Goal: Transaction & Acquisition: Book appointment/travel/reservation

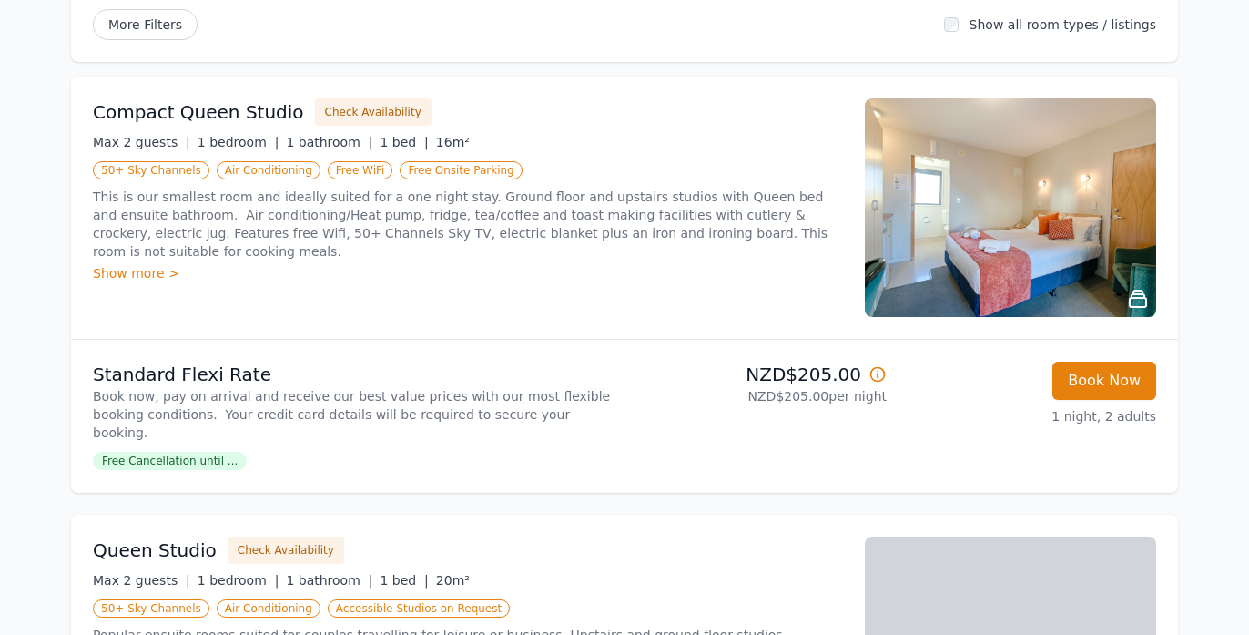
scroll to position [236, 0]
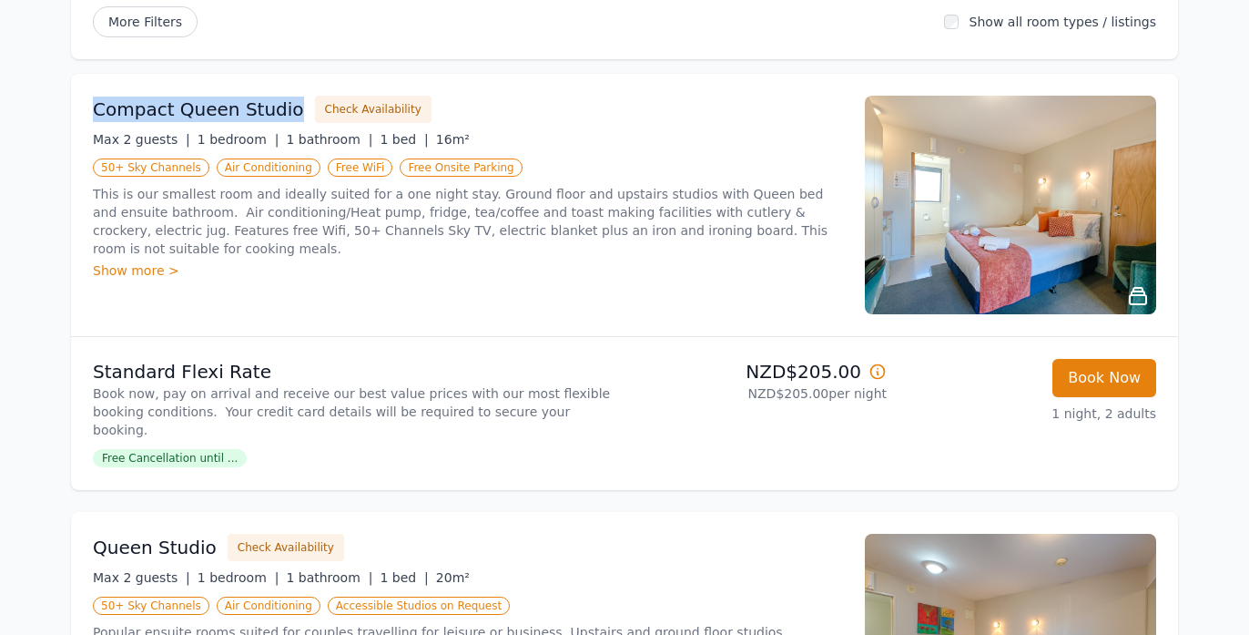
drag, startPoint x: 95, startPoint y: 109, endPoint x: 283, endPoint y: 117, distance: 188.6
click at [283, 117] on div "Compact Queen Studio Check Availability" at bounding box center [468, 109] width 750 height 27
copy h3 "Compact Queen Studio"
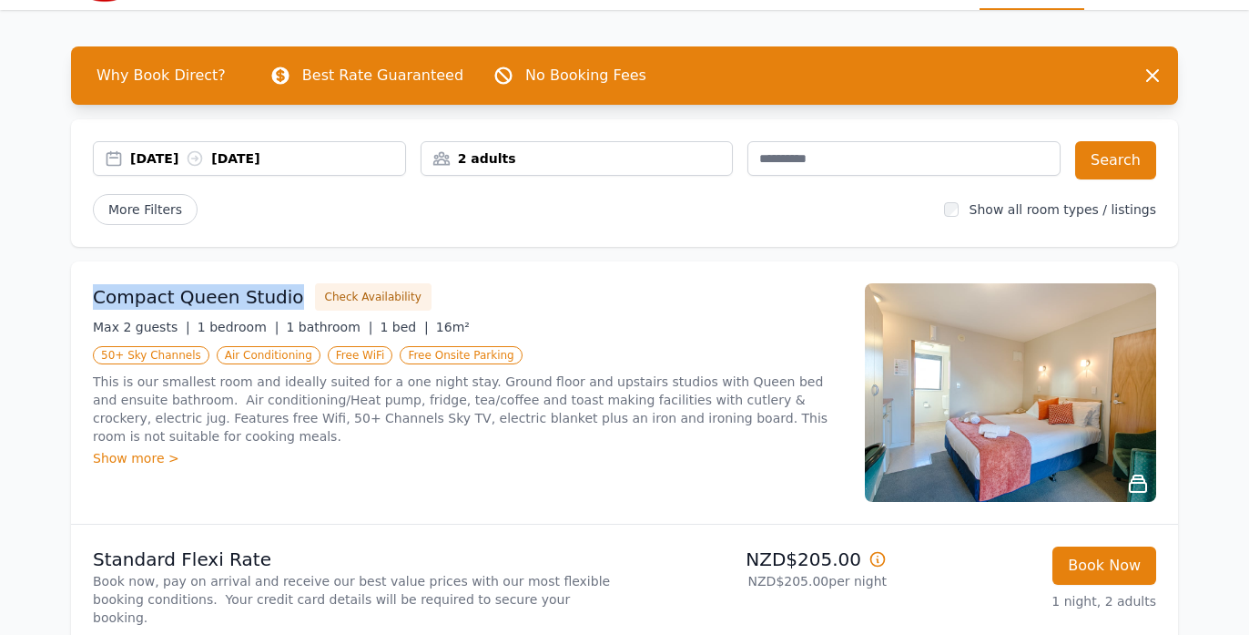
scroll to position [80, 0]
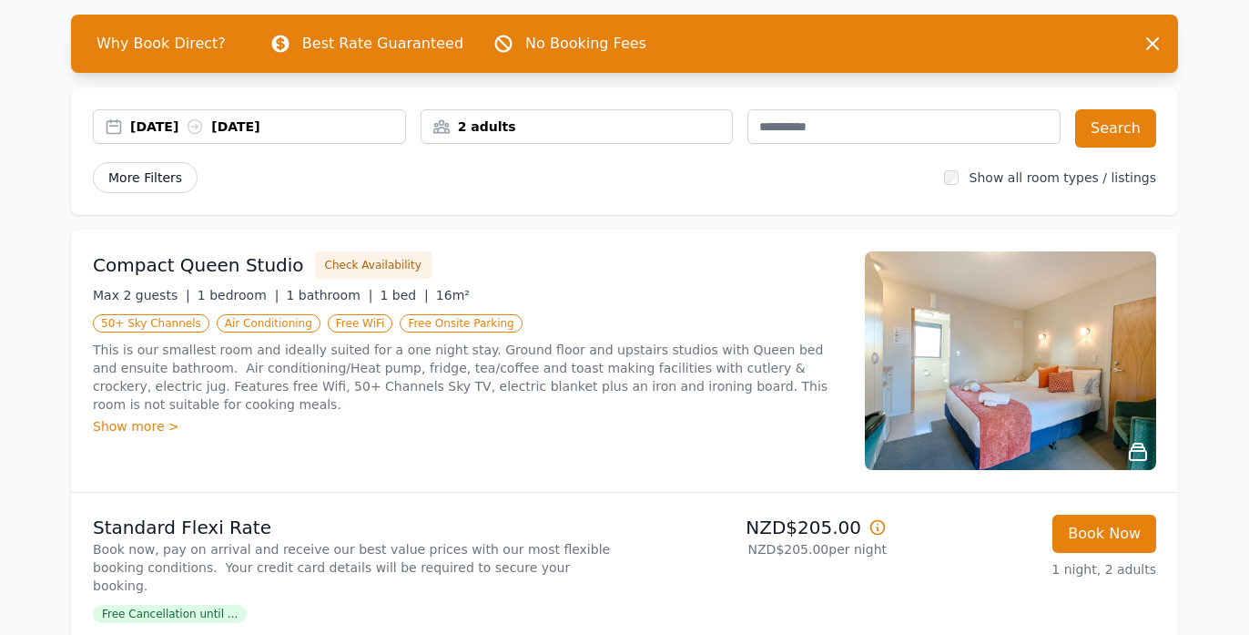
click at [165, 179] on span "More Filters" at bounding box center [145, 177] width 105 height 31
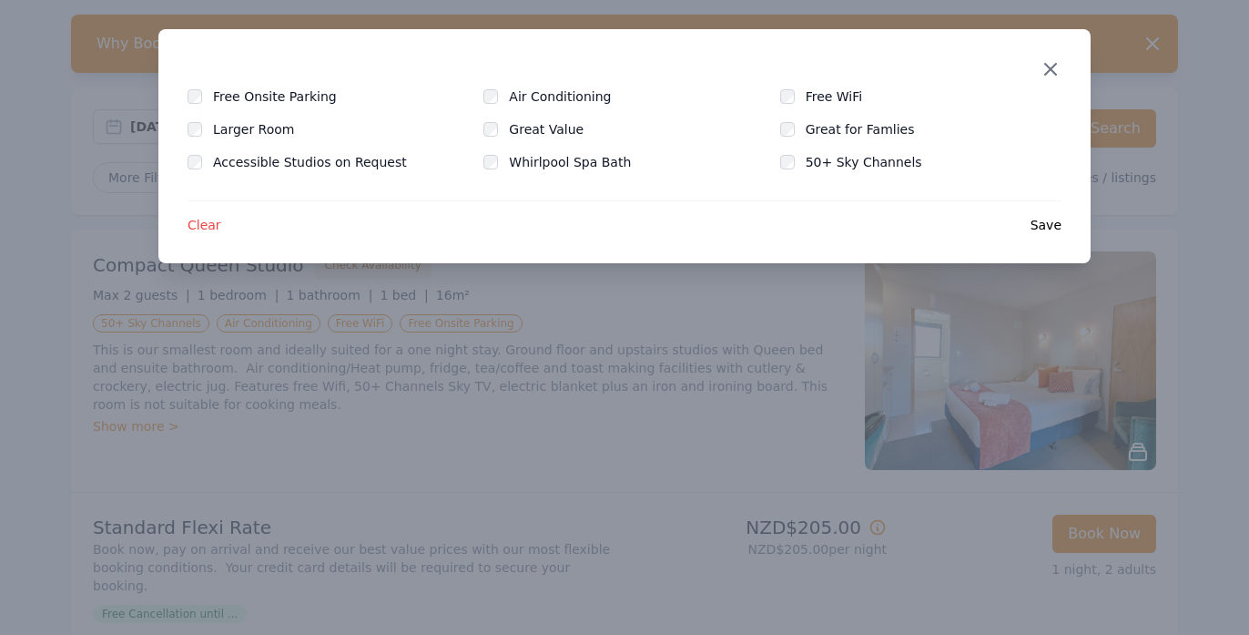
click at [1050, 62] on icon "button" at bounding box center [1051, 69] width 22 height 22
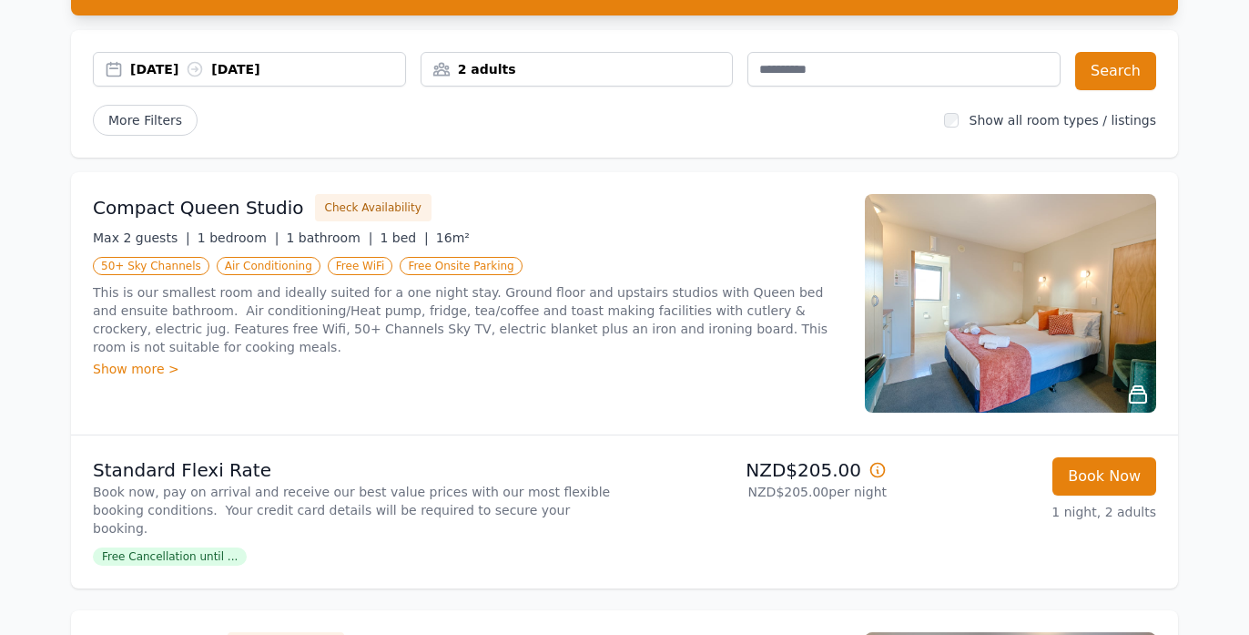
scroll to position [139, 0]
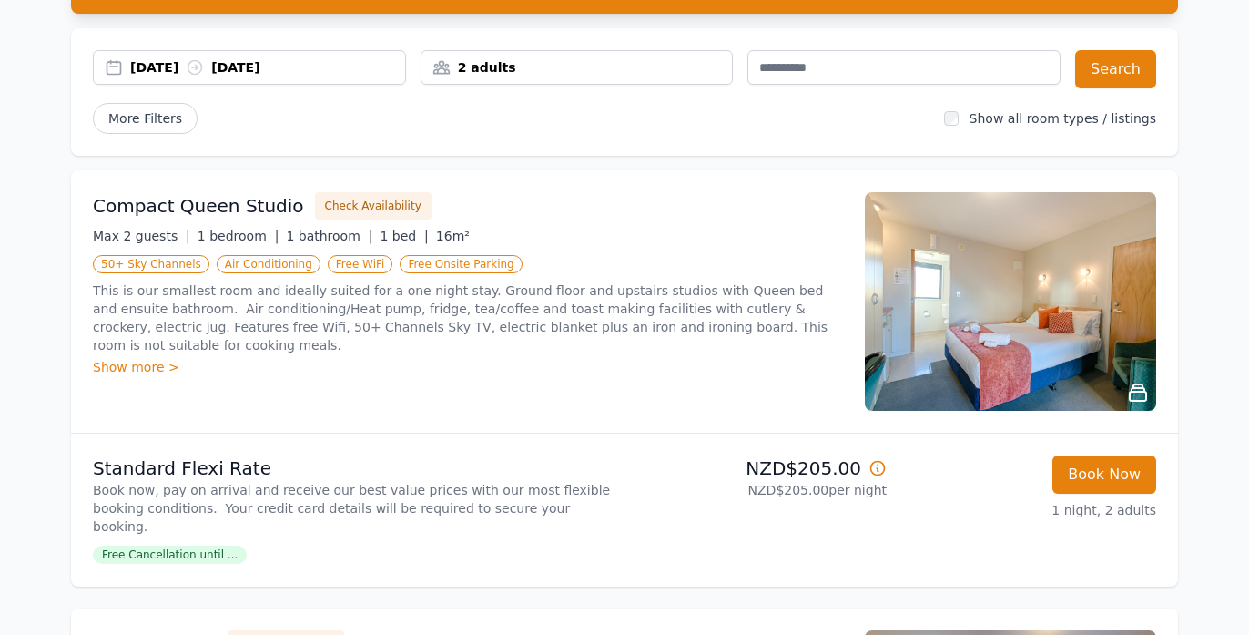
click at [637, 61] on div "2 adults" at bounding box center [577, 67] width 311 height 18
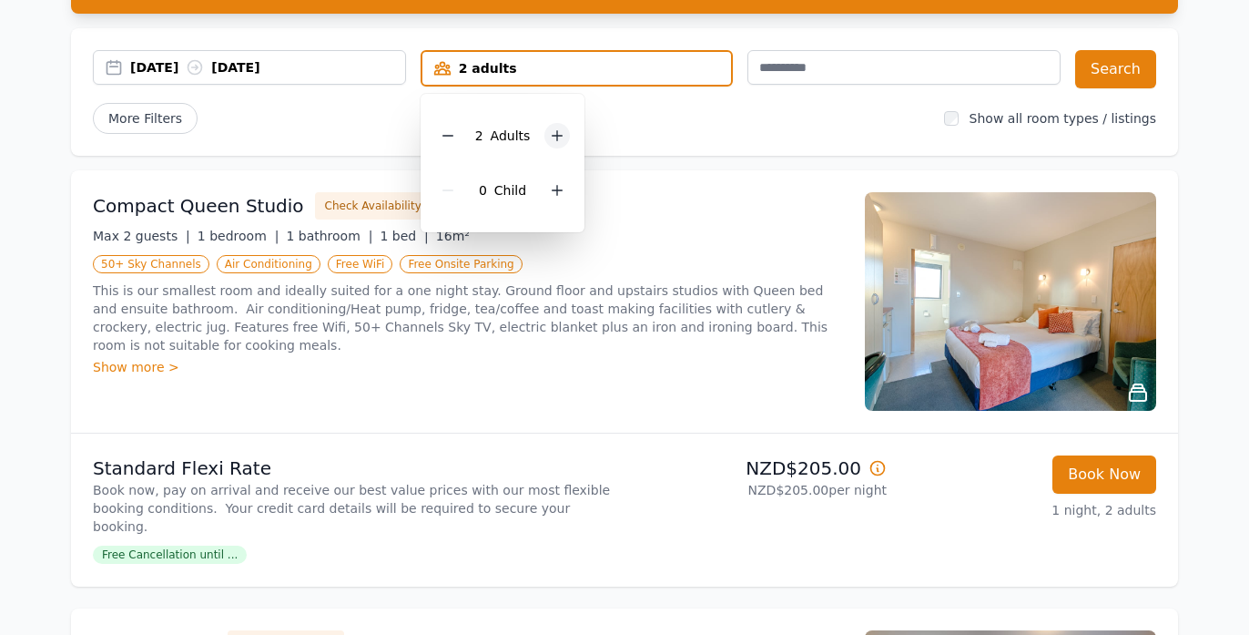
click at [555, 135] on icon at bounding box center [558, 136] width 10 height 10
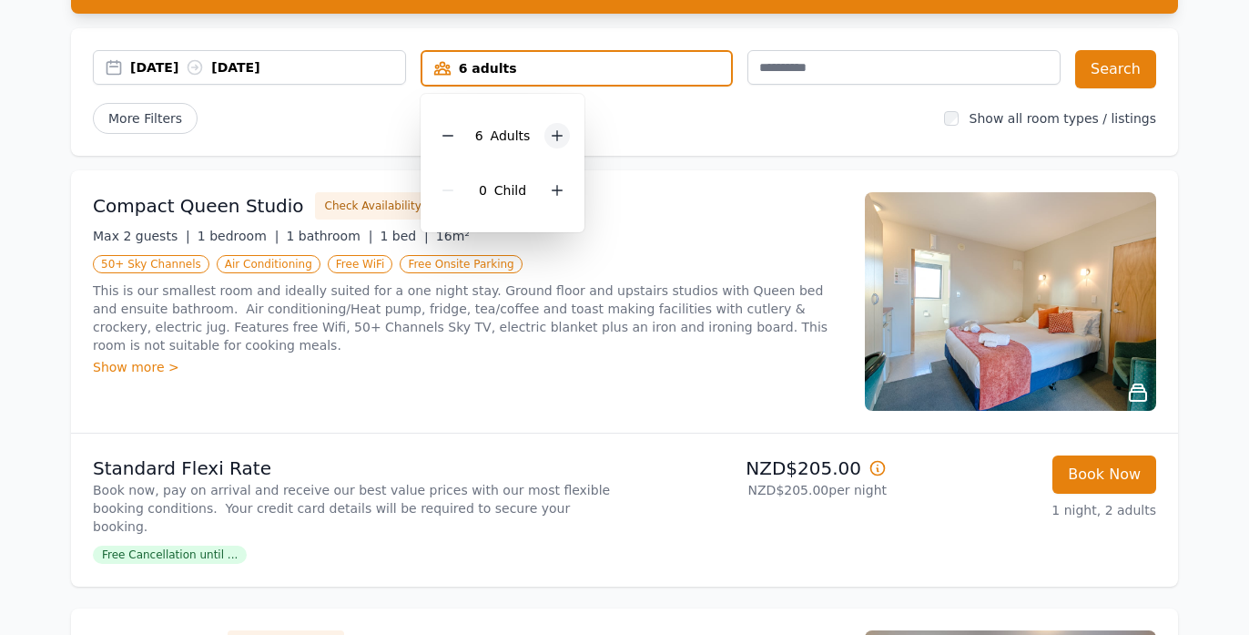
click at [555, 135] on icon at bounding box center [558, 136] width 10 height 10
click at [1107, 473] on button "Book Now" at bounding box center [1105, 474] width 104 height 38
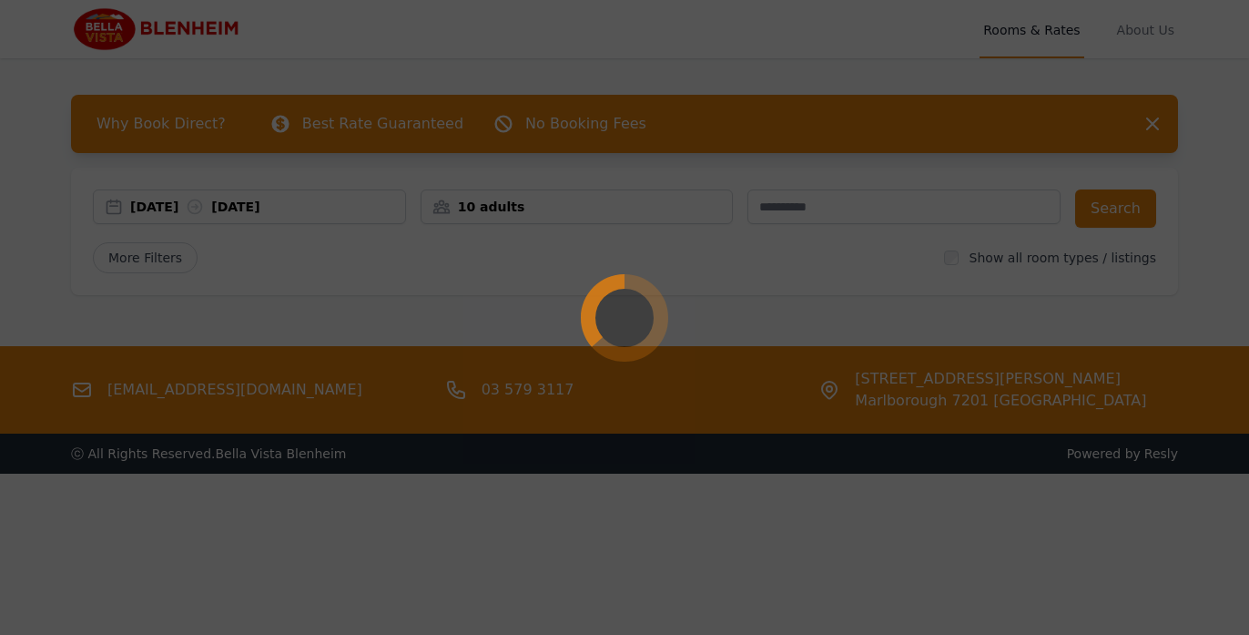
select select "**"
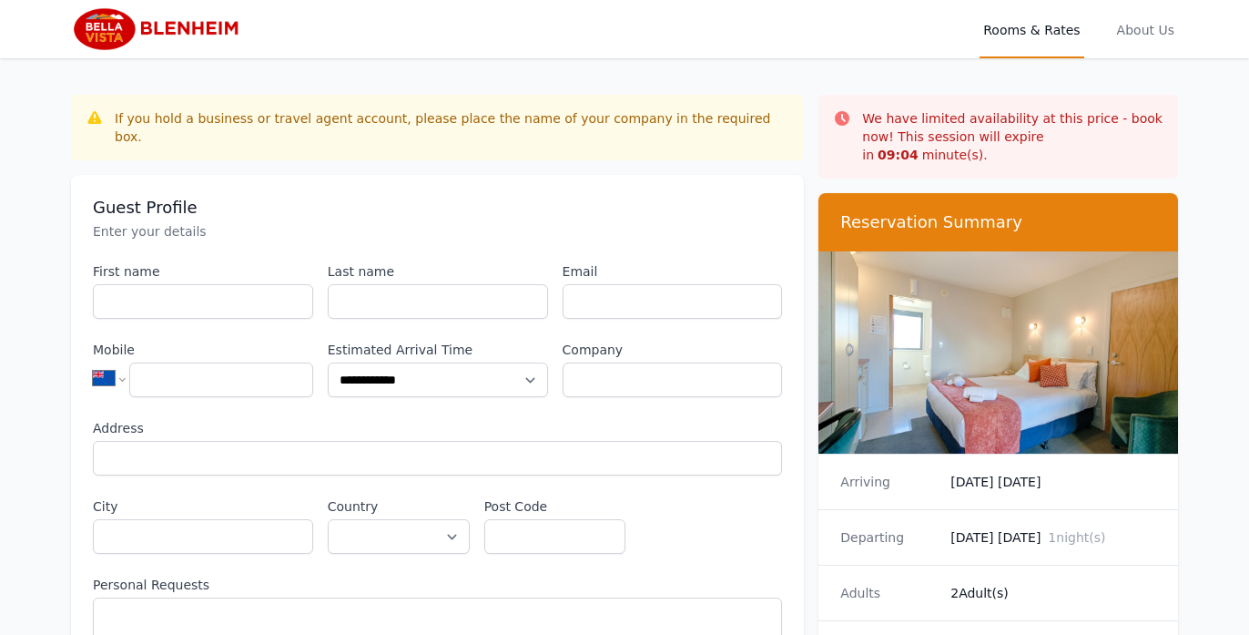
scroll to position [3, 0]
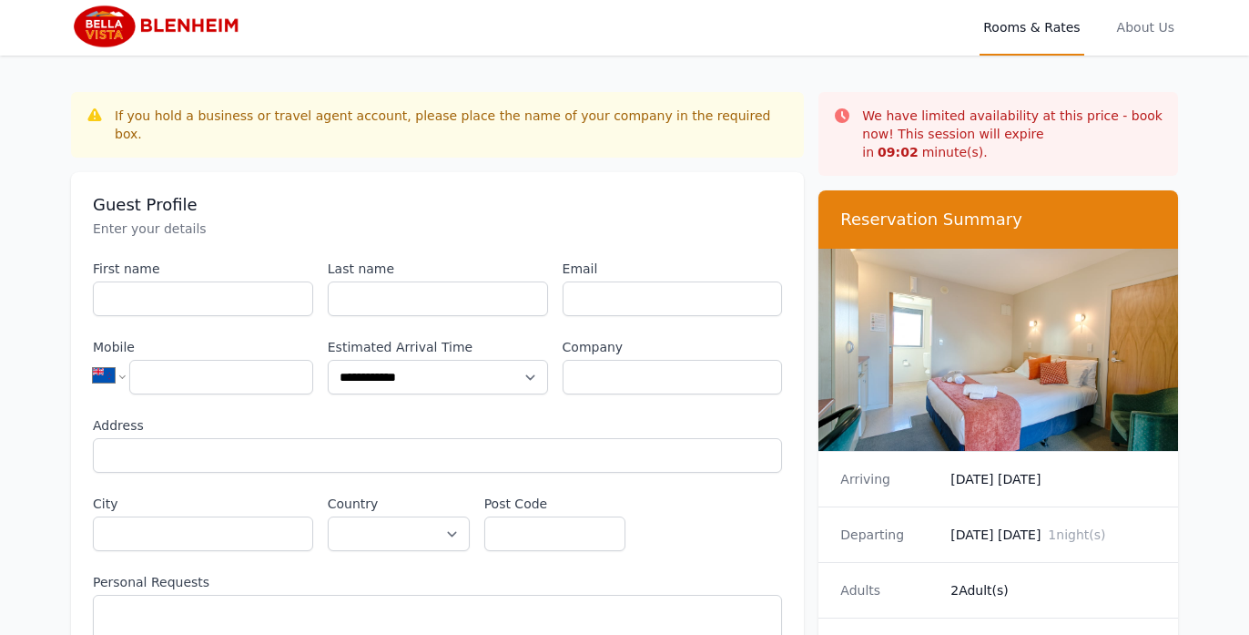
scroll to position [87, 0]
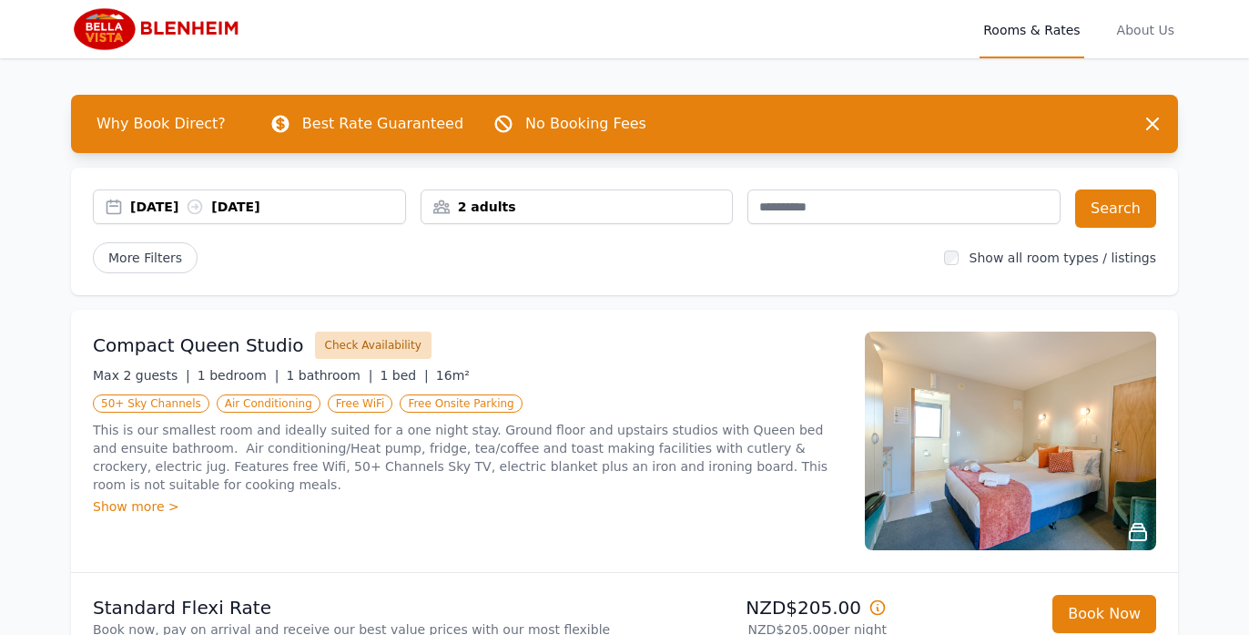
click at [371, 345] on button "Check Availability" at bounding box center [373, 344] width 117 height 27
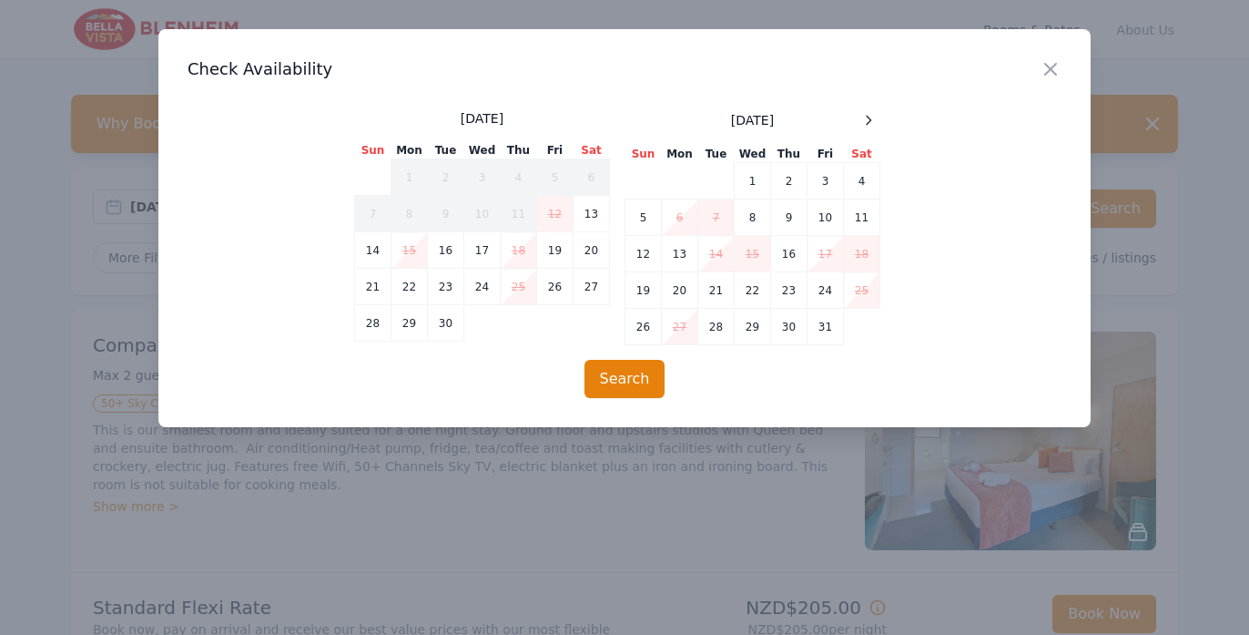
click at [869, 108] on div "Close Check Availability [DATE] Sun Mon Tue Wed Thu Fri Sat 1 2 3 4 5 6 7 8 9 1…" at bounding box center [624, 228] width 932 height 398
click at [869, 125] on icon at bounding box center [868, 120] width 15 height 15
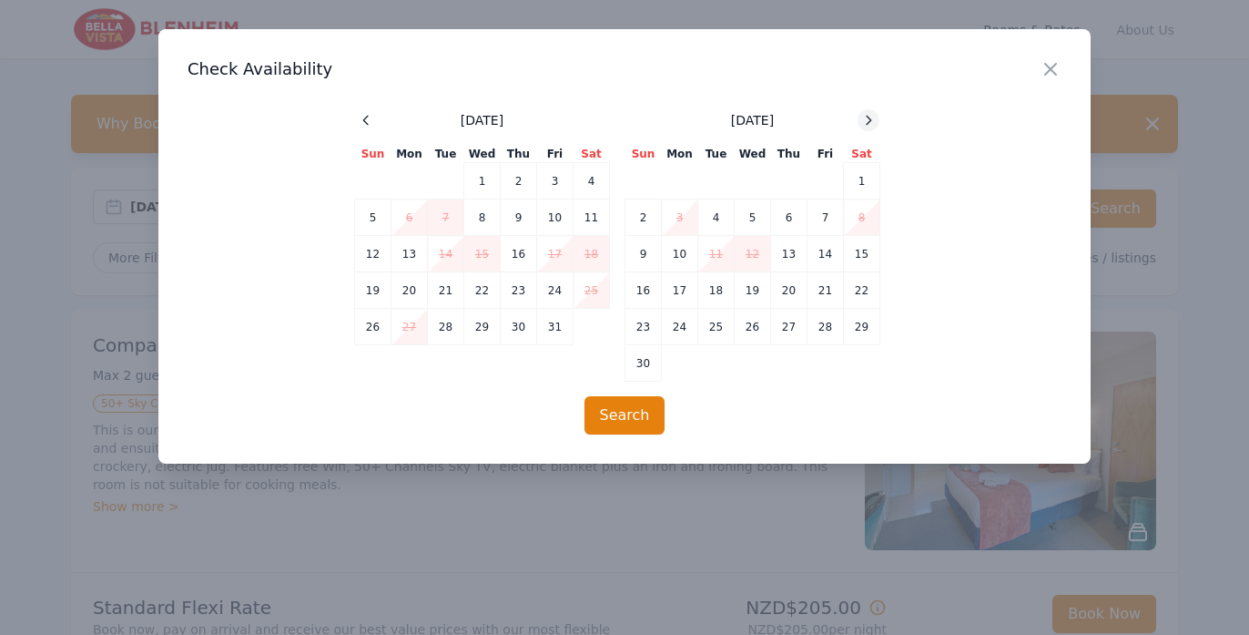
click at [869, 125] on icon at bounding box center [868, 120] width 15 height 15
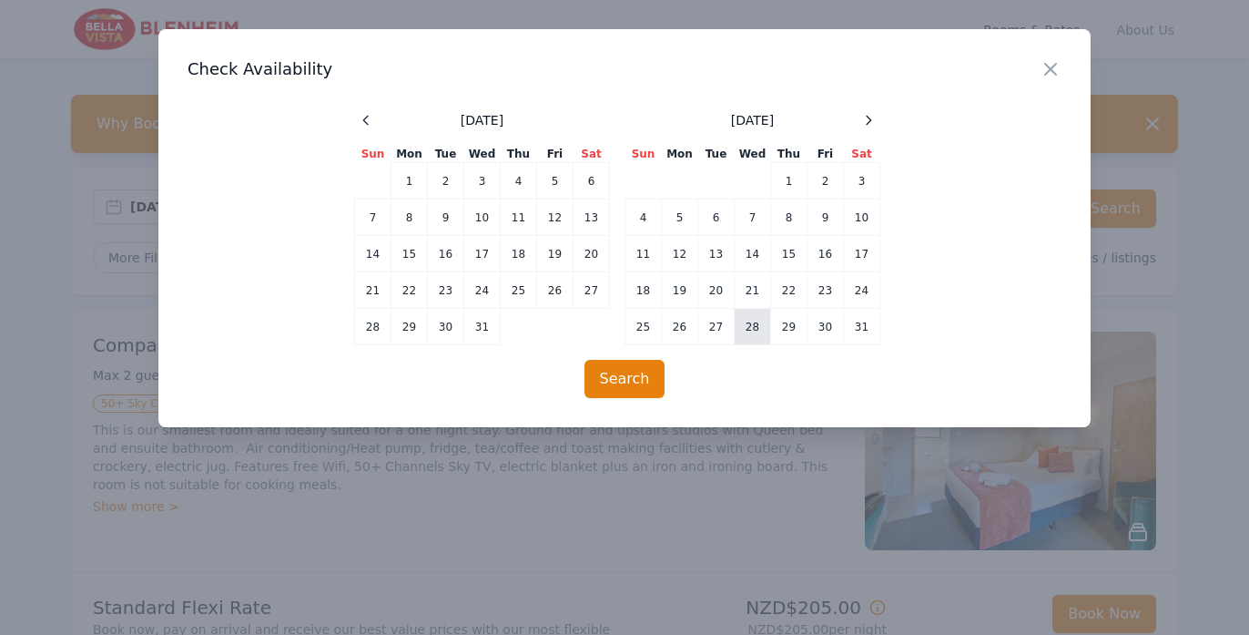
click at [759, 315] on td "28" at bounding box center [753, 327] width 36 height 36
click at [640, 380] on button "Search" at bounding box center [625, 379] width 81 height 38
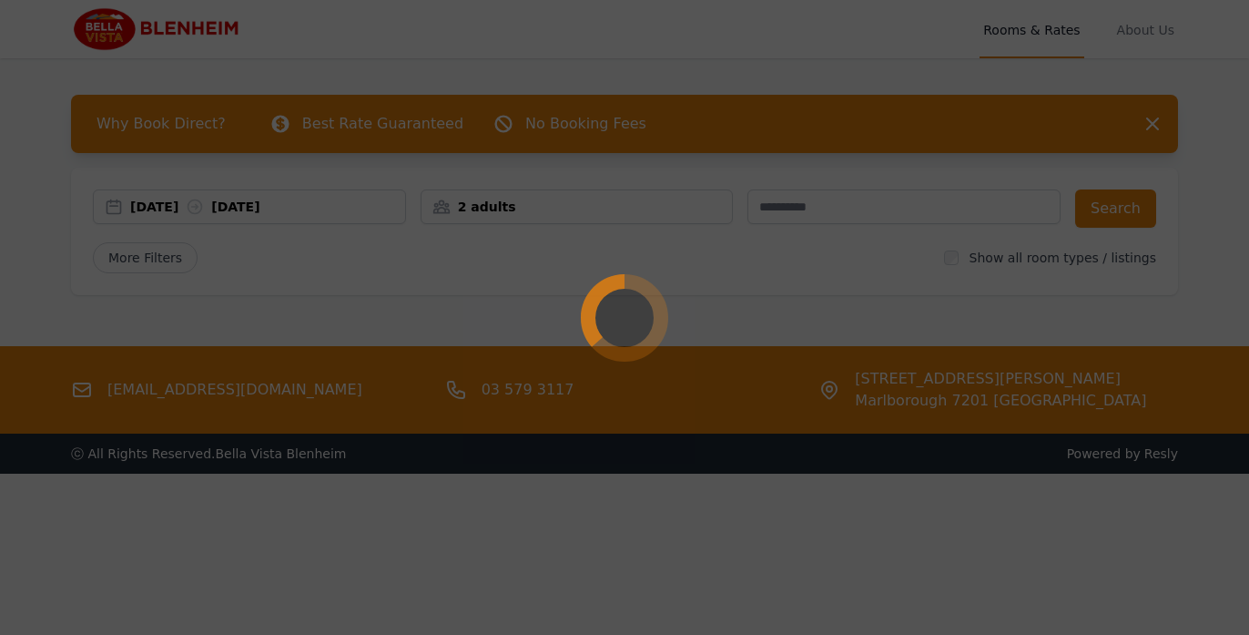
click at [350, 302] on div at bounding box center [624, 317] width 1249 height 635
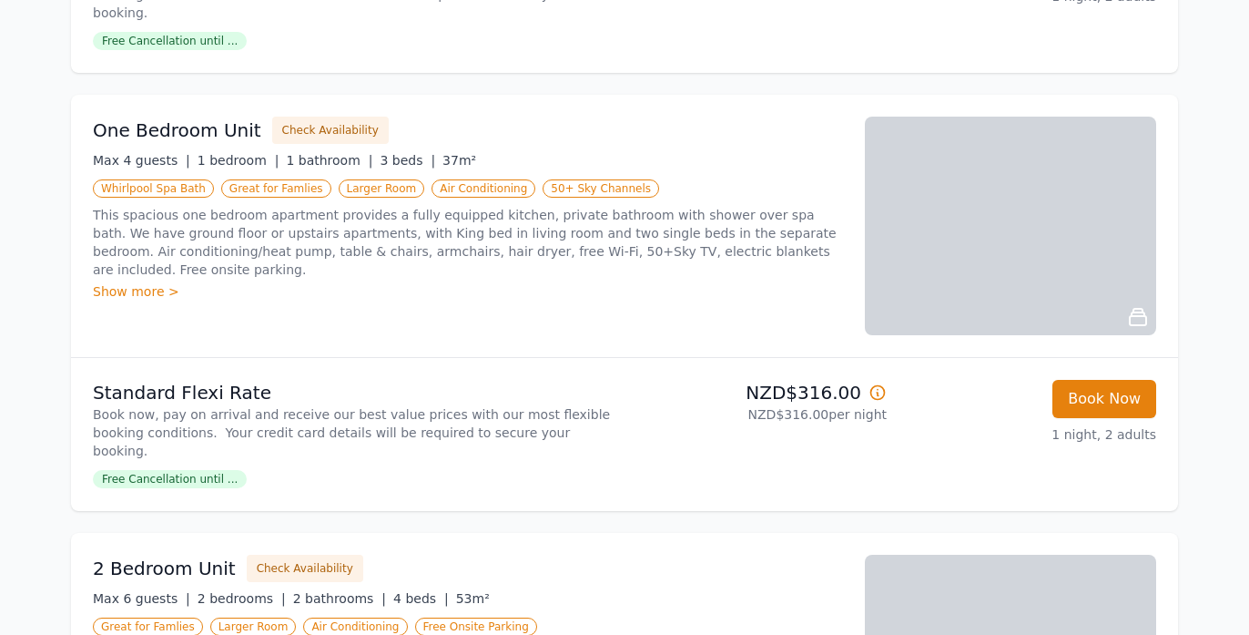
scroll to position [1965, 0]
